Goal: Task Accomplishment & Management: Manage account settings

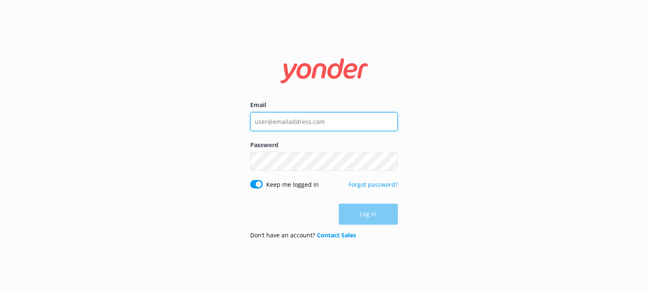
type input "[EMAIL_ADDRESS][DOMAIN_NAME]"
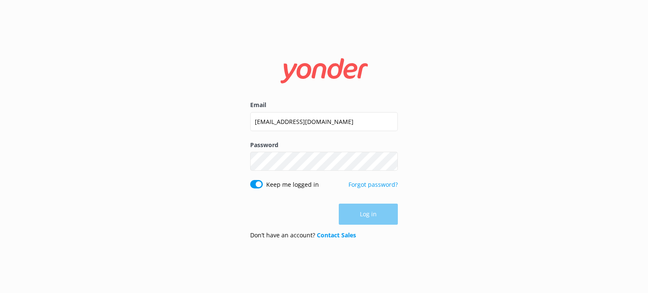
click at [376, 206] on div "Log in" at bounding box center [324, 214] width 148 height 21
click at [380, 213] on button "Log in" at bounding box center [368, 214] width 59 height 21
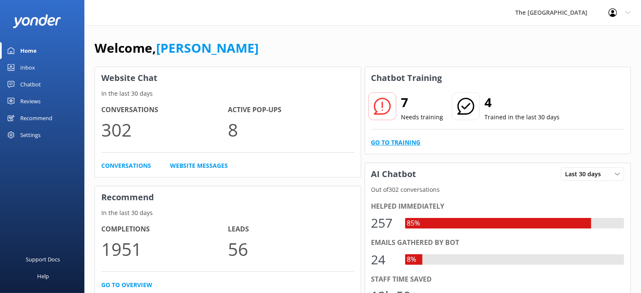
click at [406, 140] on link "Go to Training" at bounding box center [395, 142] width 49 height 9
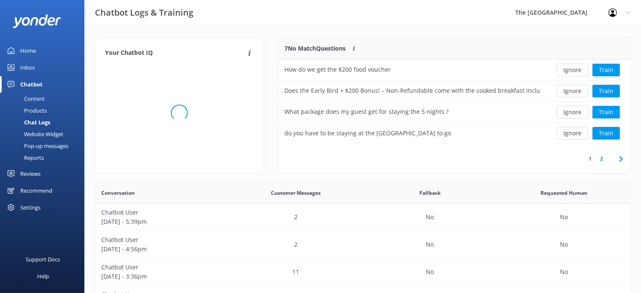
scroll to position [98, 345]
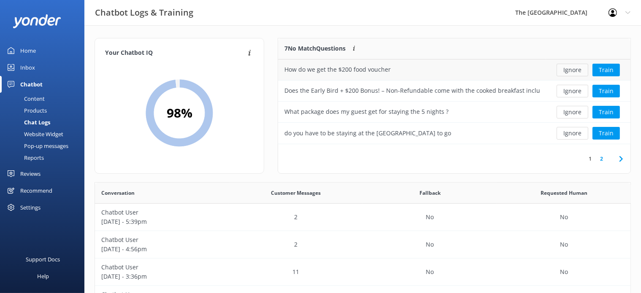
click at [572, 70] on button "Ignore" at bounding box center [573, 70] width 32 height 13
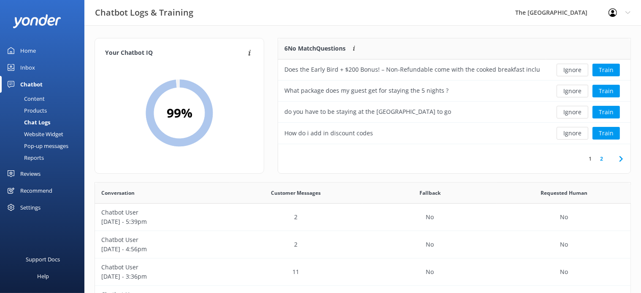
click at [572, 70] on button "Ignore" at bounding box center [573, 70] width 32 height 13
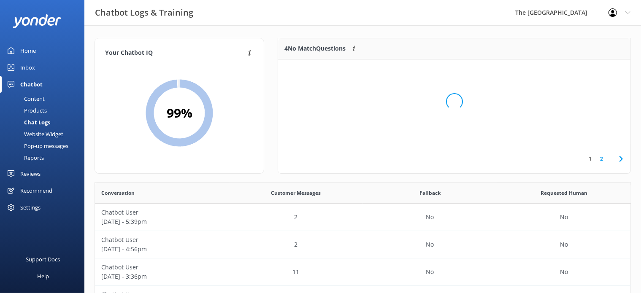
click at [572, 70] on div "Loading.." at bounding box center [453, 101] width 335 height 293
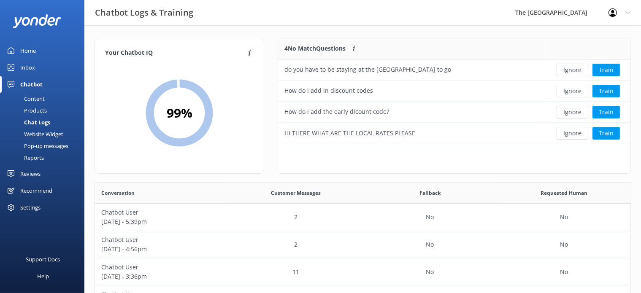
click at [572, 70] on button "Ignore" at bounding box center [573, 70] width 32 height 13
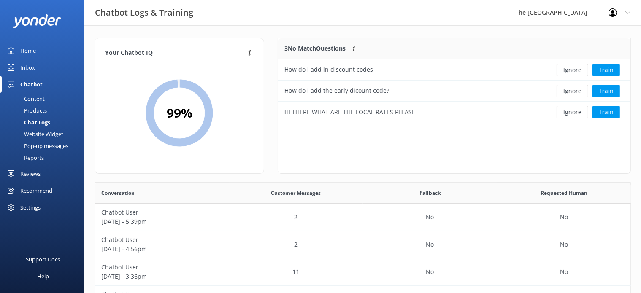
scroll to position [78, 345]
click at [572, 70] on button "Ignore" at bounding box center [573, 70] width 32 height 13
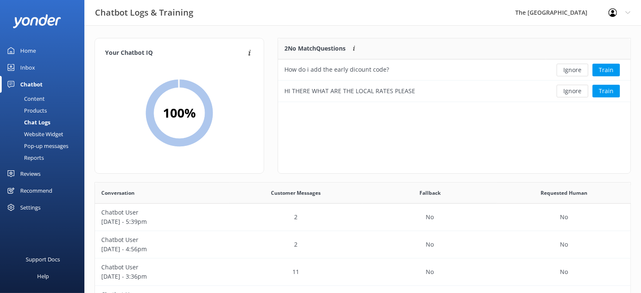
scroll to position [56, 345]
click at [572, 70] on button "Ignore" at bounding box center [573, 70] width 32 height 13
click at [572, 71] on button "Ignore" at bounding box center [573, 70] width 32 height 13
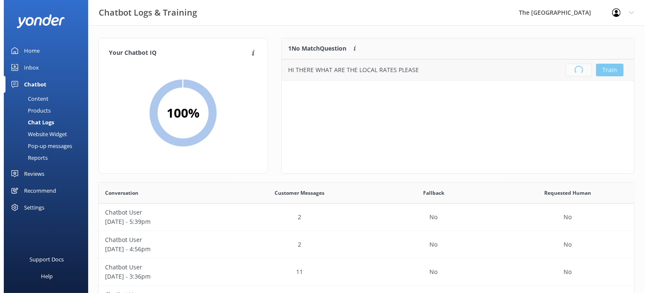
scroll to position [98, 345]
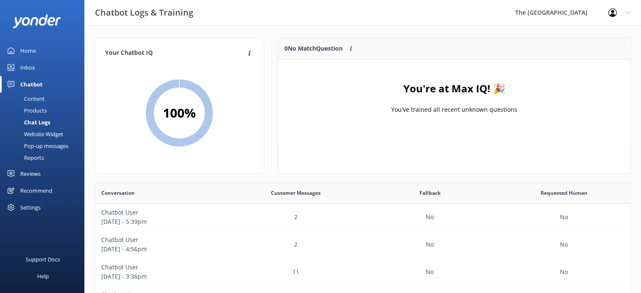
click at [35, 67] on link "Inbox" at bounding box center [42, 67] width 84 height 17
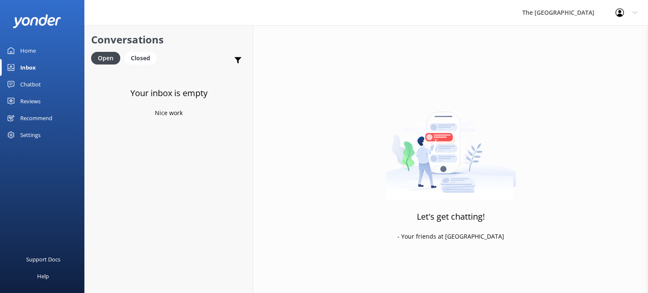
click at [35, 67] on div "Inbox" at bounding box center [28, 67] width 16 height 17
